Goal: Answer question/provide support

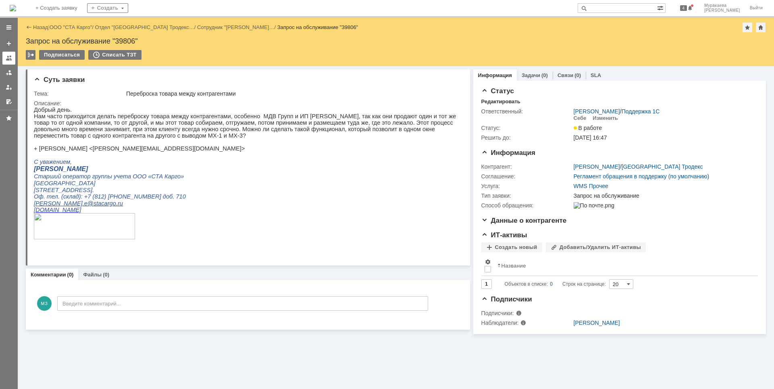
click at [5, 58] on link at bounding box center [8, 58] width 13 height 13
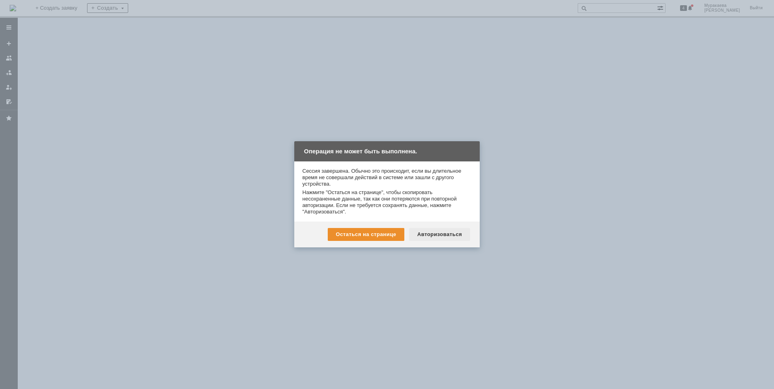
click at [440, 233] on div "Авторизоваться" at bounding box center [439, 234] width 61 height 13
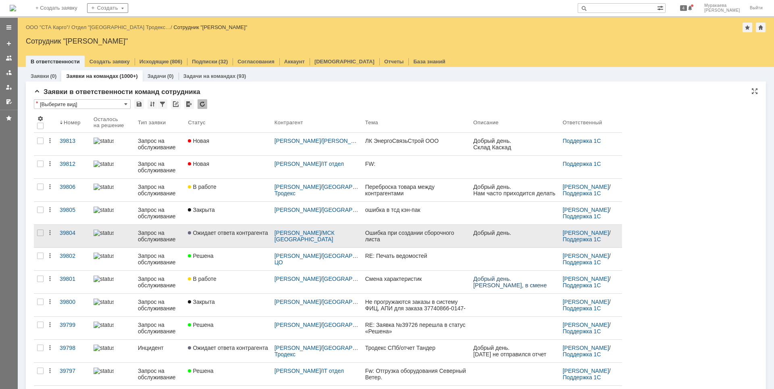
click at [165, 238] on div "Запрос на обслуживание" at bounding box center [160, 235] width 44 height 13
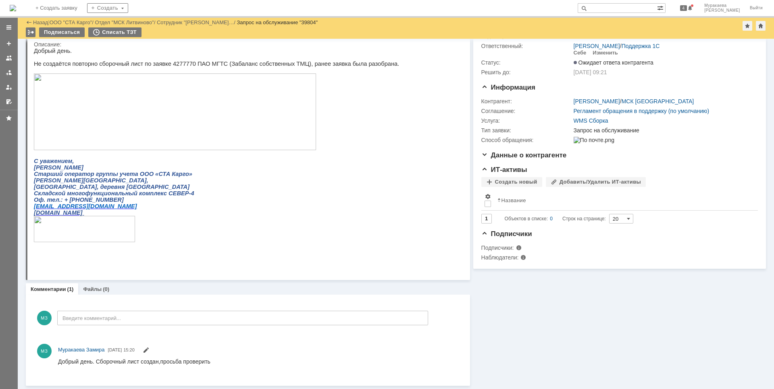
scroll to position [38, 0]
click at [171, 67] on p "Не создаётся повторно сборочный лист по заявке 4277770 ПАО МГТС (Забаланс собст…" at bounding box center [216, 63] width 365 height 6
copy p "4277770"
